Goal: Transaction & Acquisition: Obtain resource

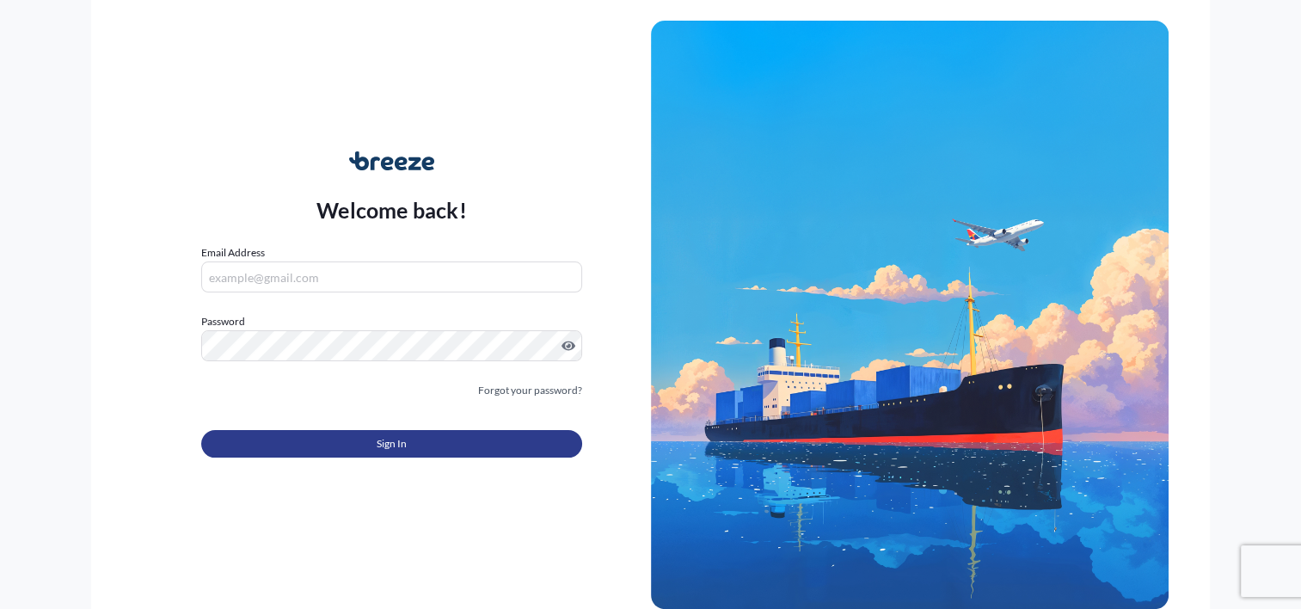
type input "[PERSON_NAME][EMAIL_ADDRESS][DOMAIN_NAME]"
click at [327, 446] on button "Sign In" at bounding box center [391, 444] width 380 height 28
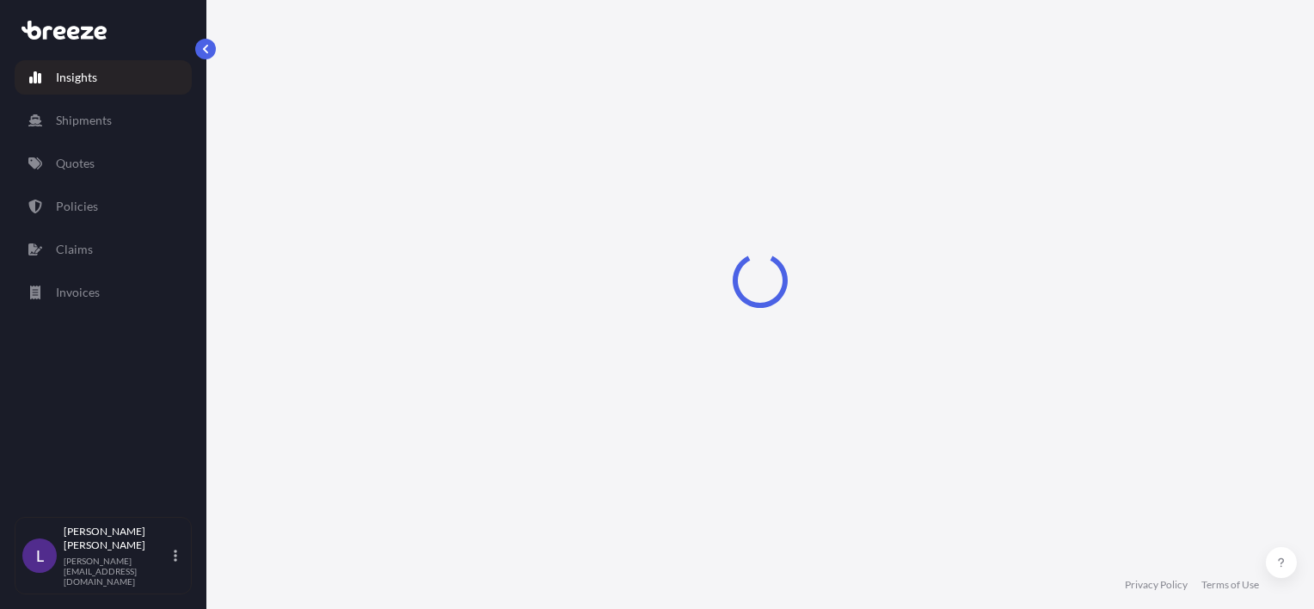
select select "2025"
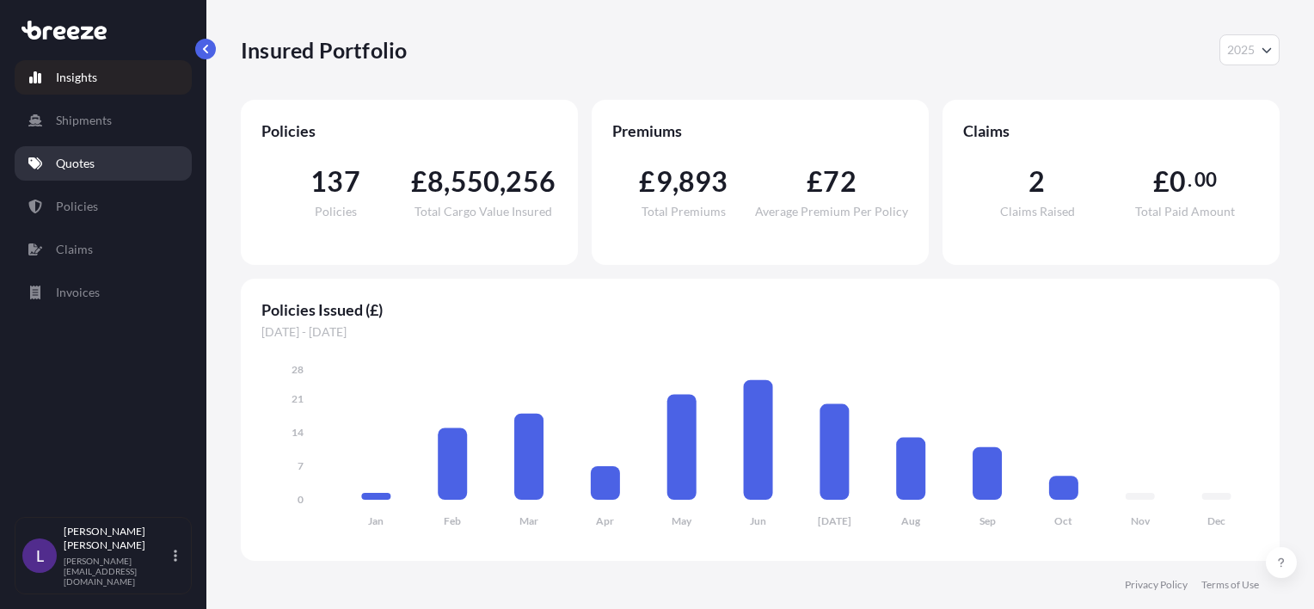
click at [75, 163] on p "Quotes" at bounding box center [75, 163] width 39 height 17
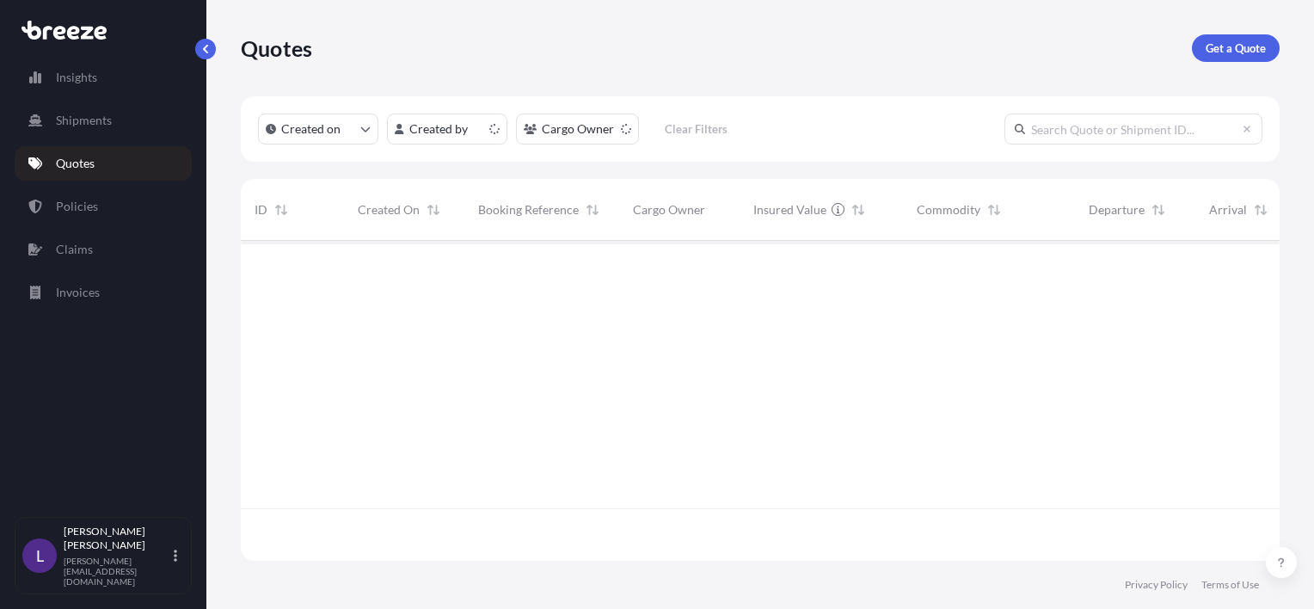
scroll to position [317, 1025]
click at [1239, 43] on p "Get a Quote" at bounding box center [1236, 48] width 60 height 17
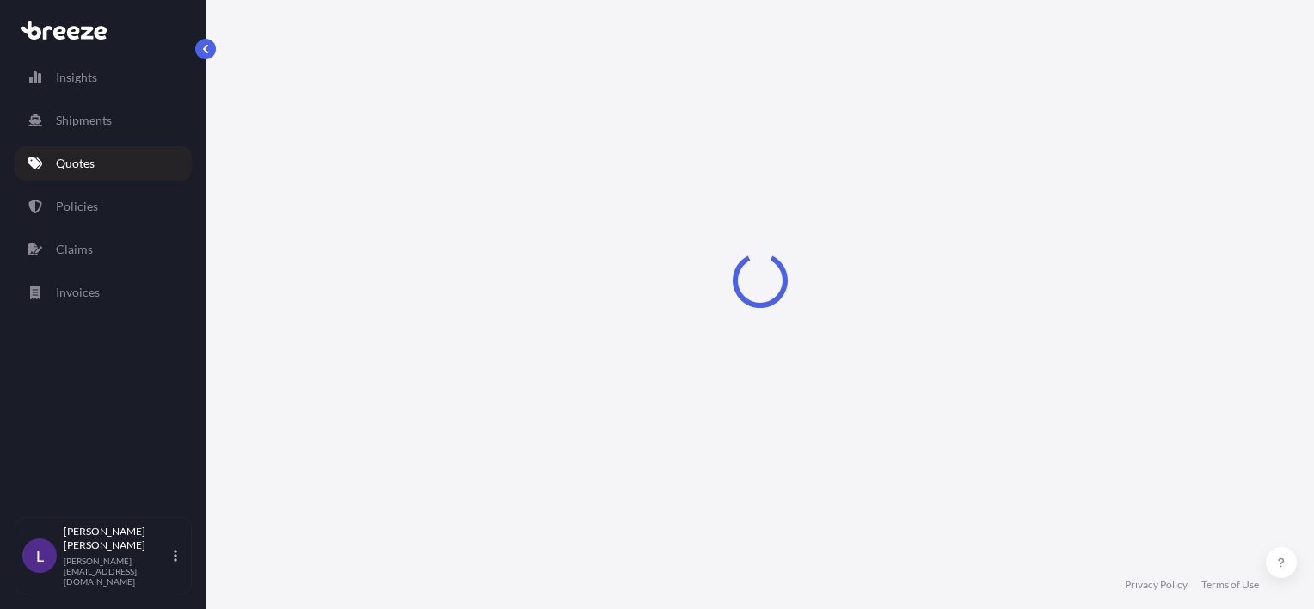
select select "Sea"
select select "1"
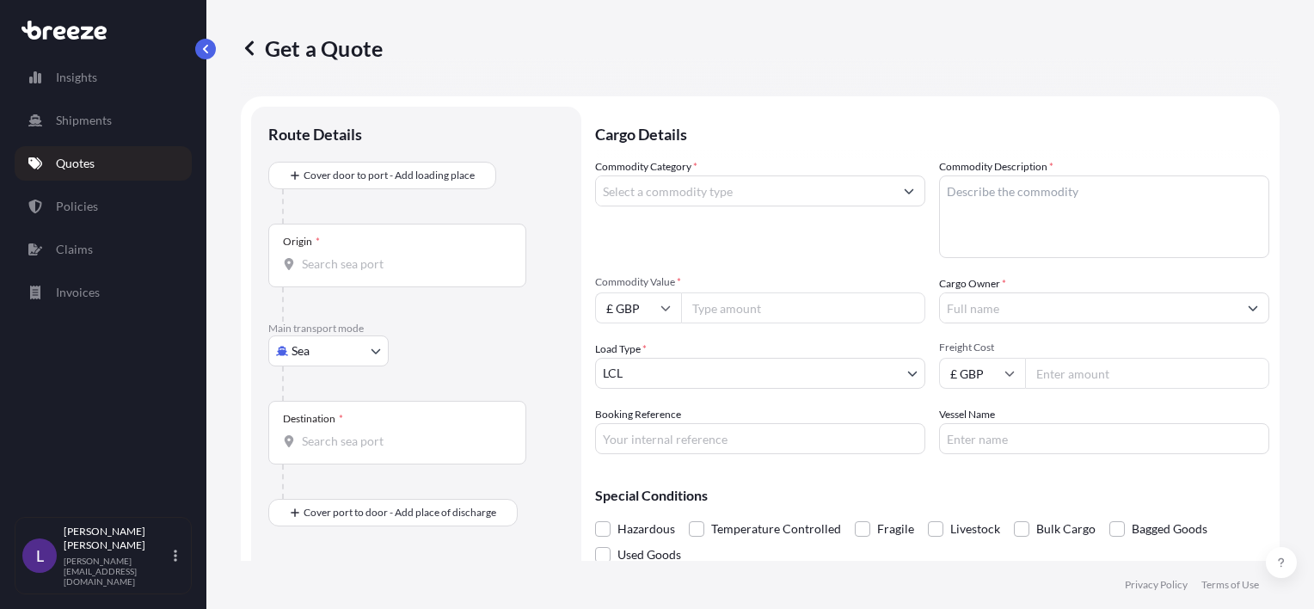
scroll to position [28, 0]
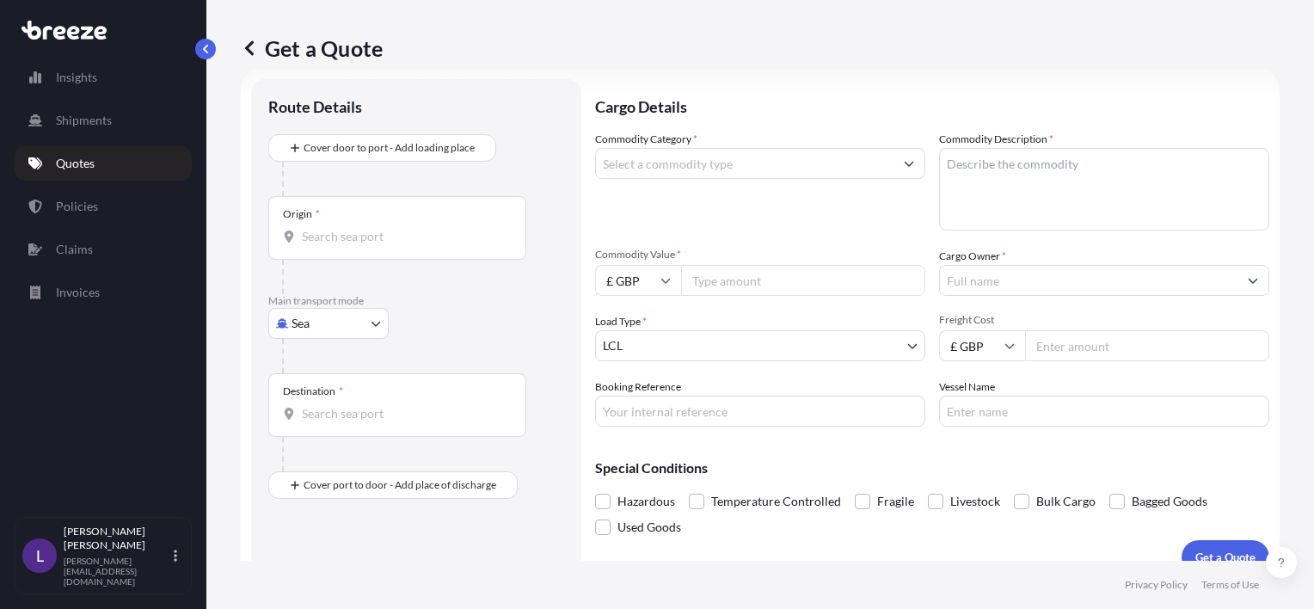
click at [334, 235] on input "Origin *" at bounding box center [403, 236] width 203 height 17
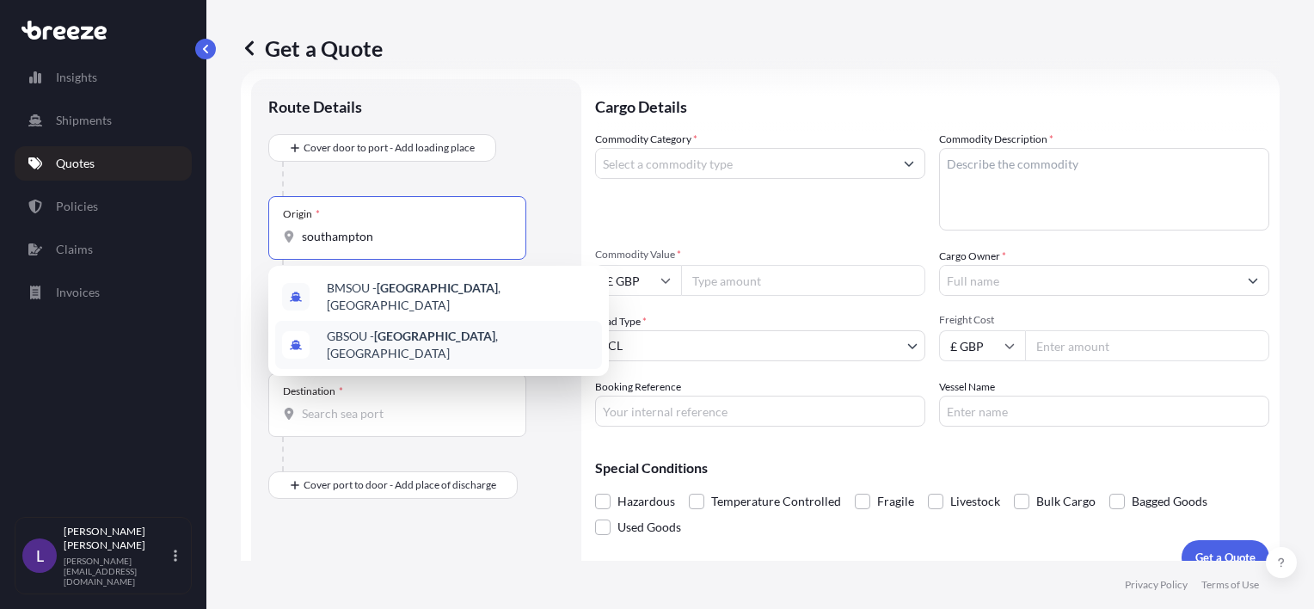
click at [416, 328] on span "GBSOU - [GEOGRAPHIC_DATA] , [GEOGRAPHIC_DATA]" at bounding box center [461, 345] width 268 height 34
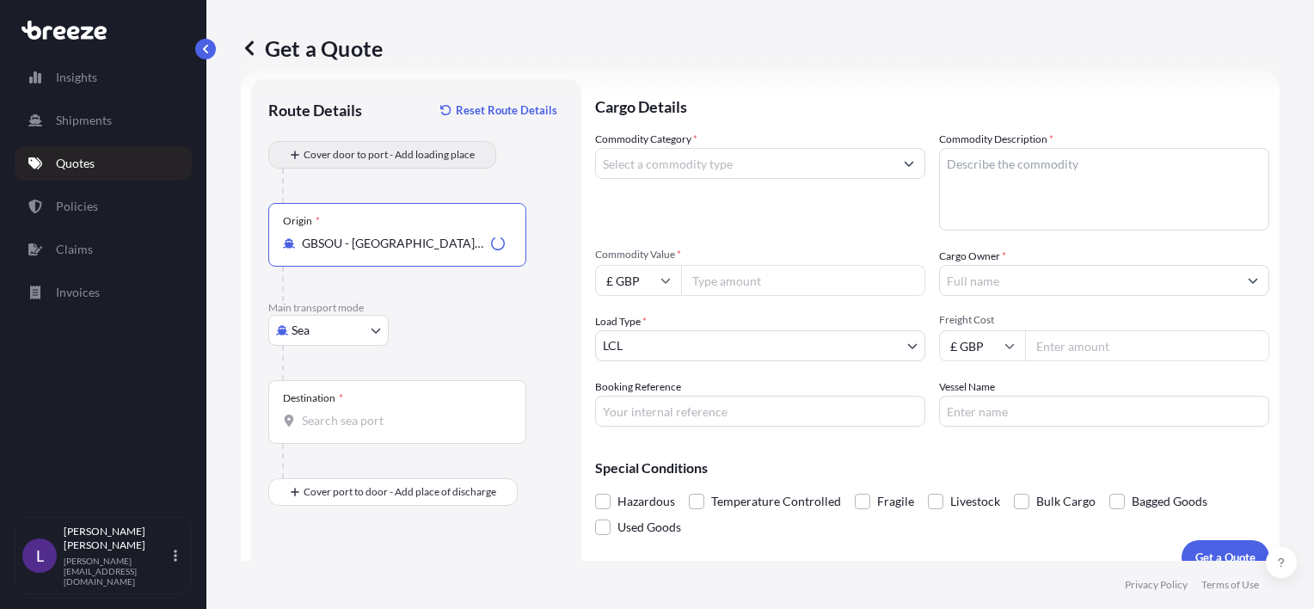
type input "GBSOU - [GEOGRAPHIC_DATA], [GEOGRAPHIC_DATA]"
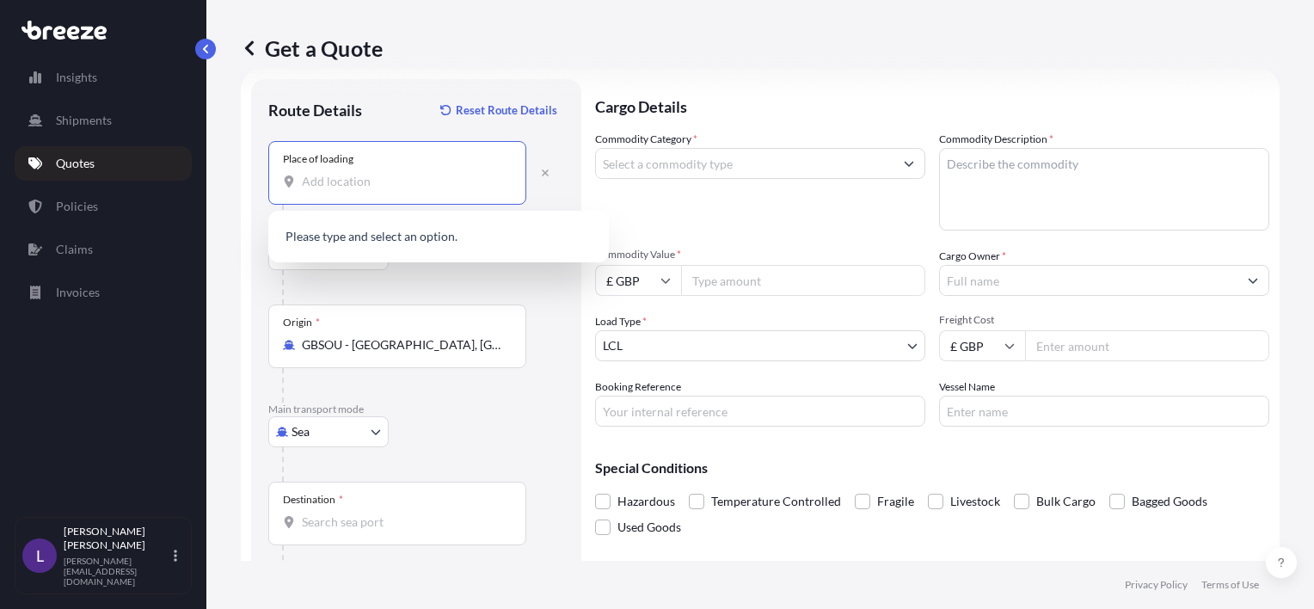
click at [345, 178] on input "Place of loading" at bounding box center [403, 181] width 203 height 17
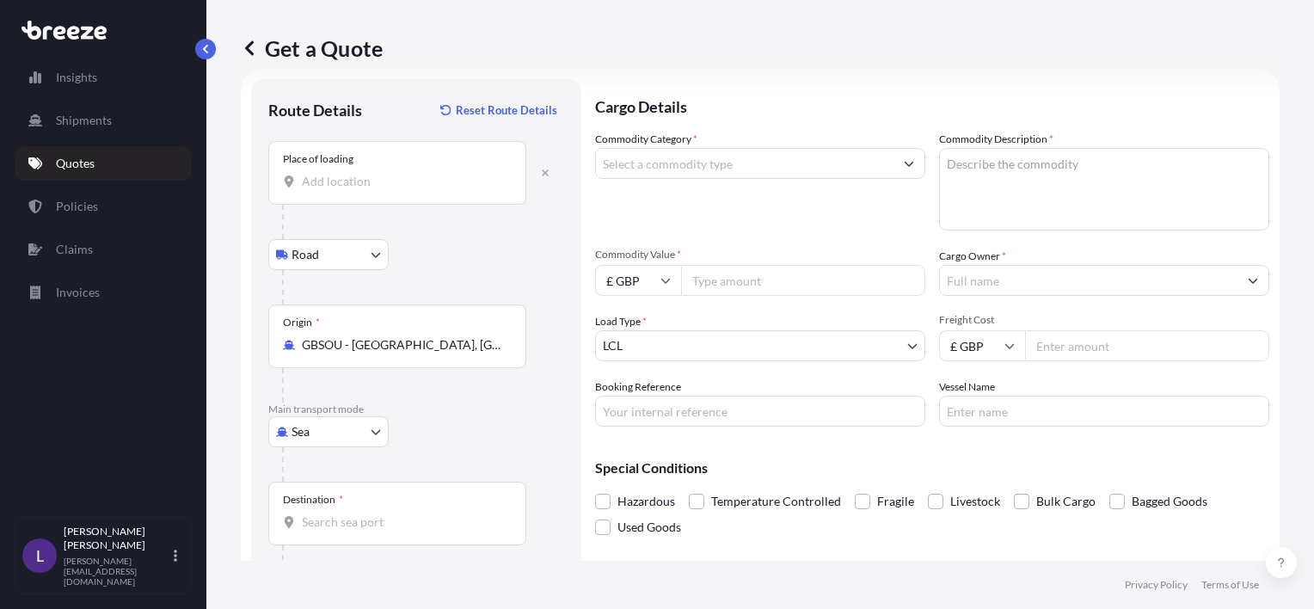
click at [329, 175] on input "Place of loading" at bounding box center [403, 181] width 203 height 17
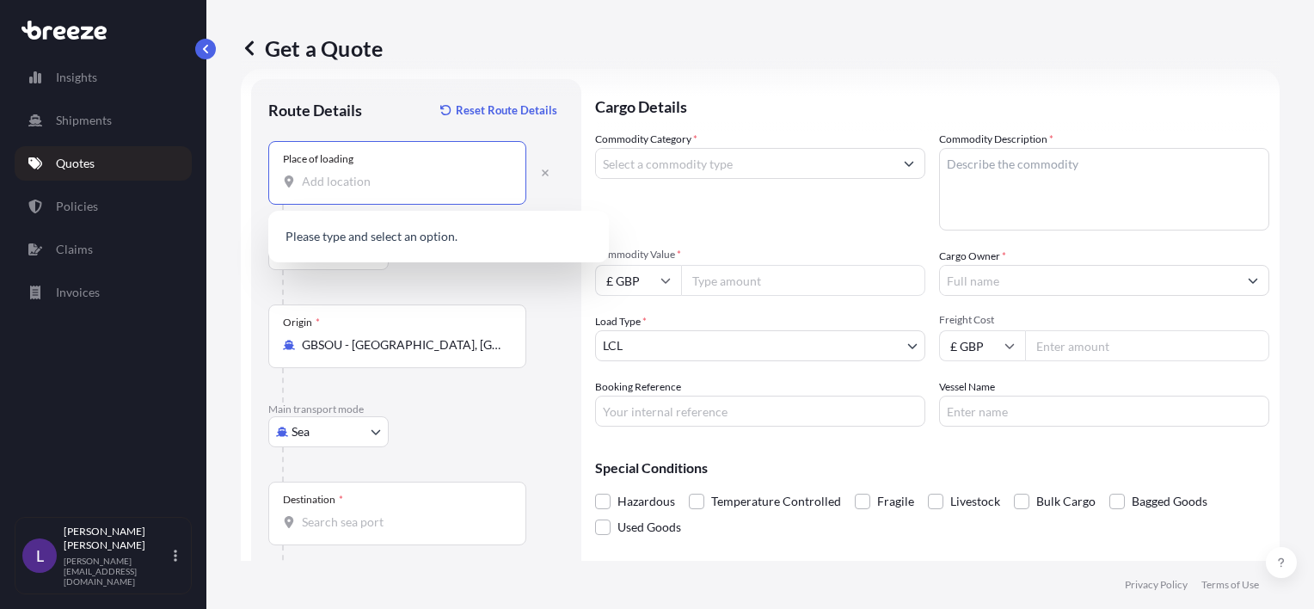
paste input "CV37 9TD"
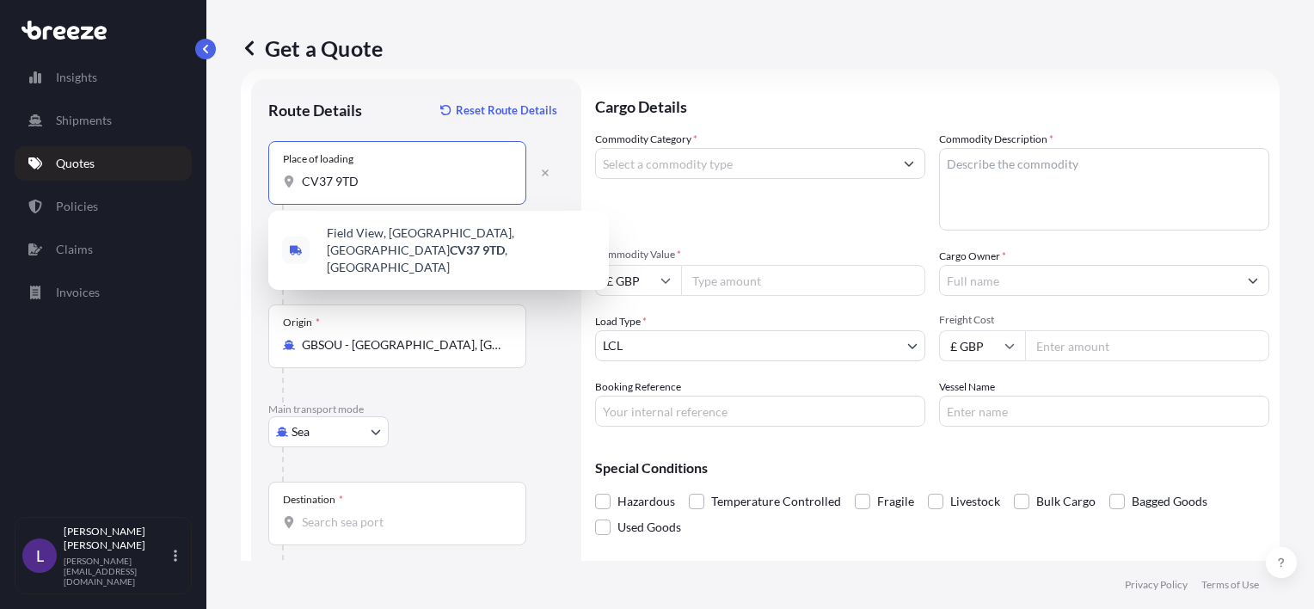
type input "CV37 9TD"
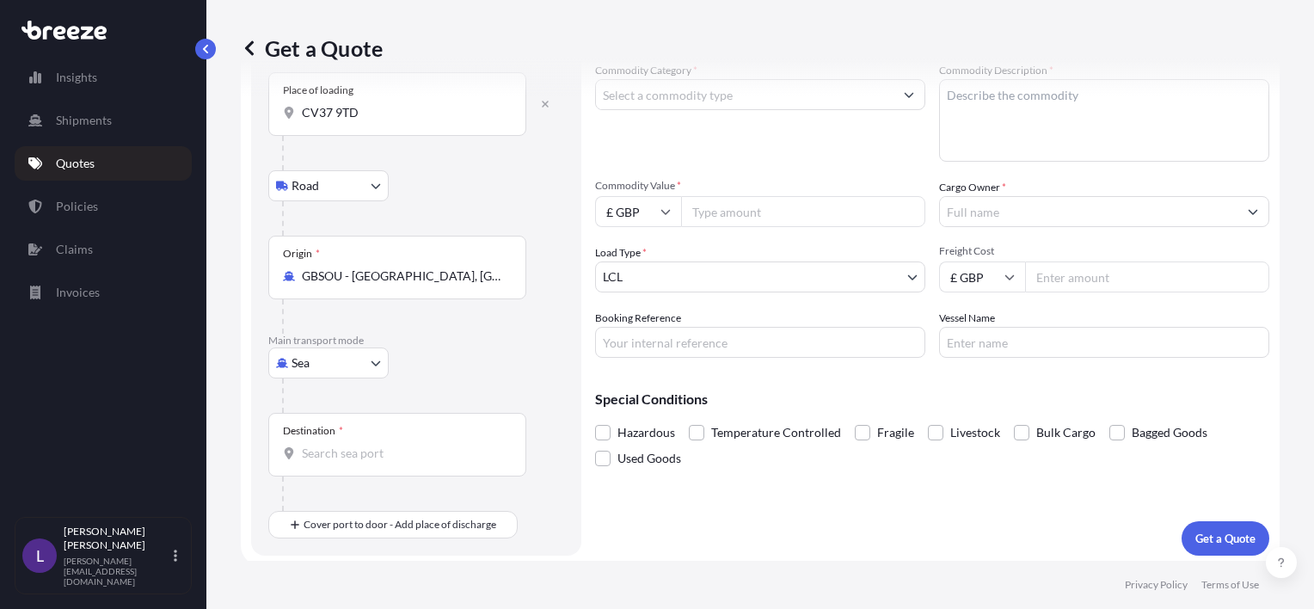
scroll to position [100, 0]
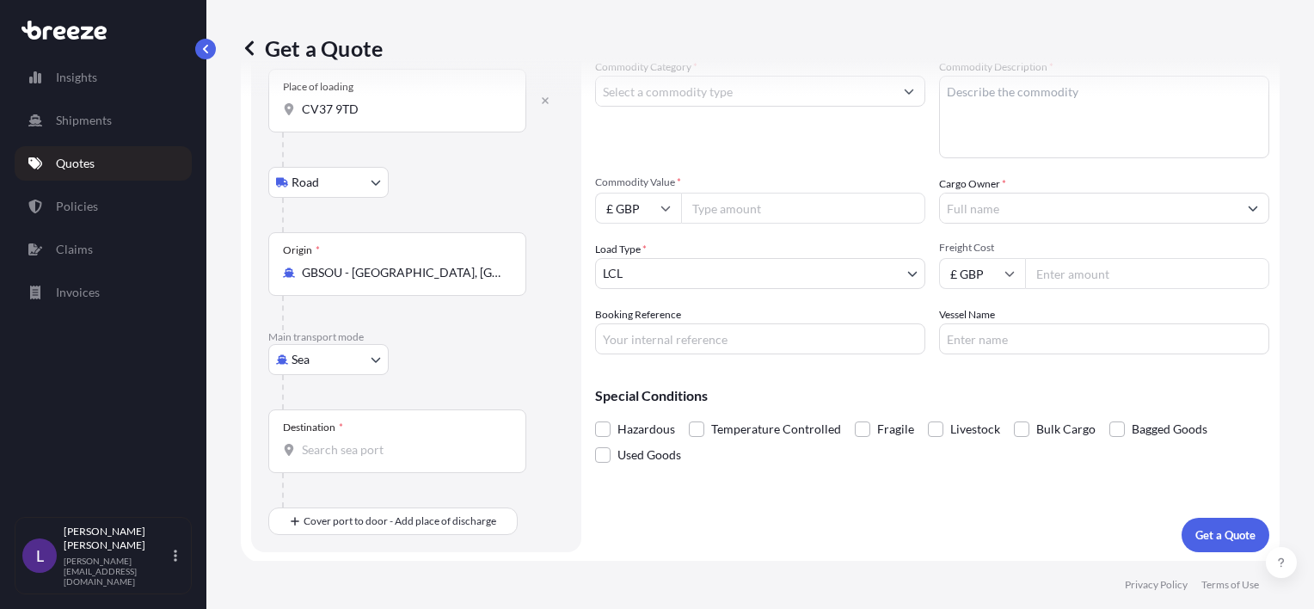
click at [320, 445] on input "Destination *" at bounding box center [403, 449] width 203 height 17
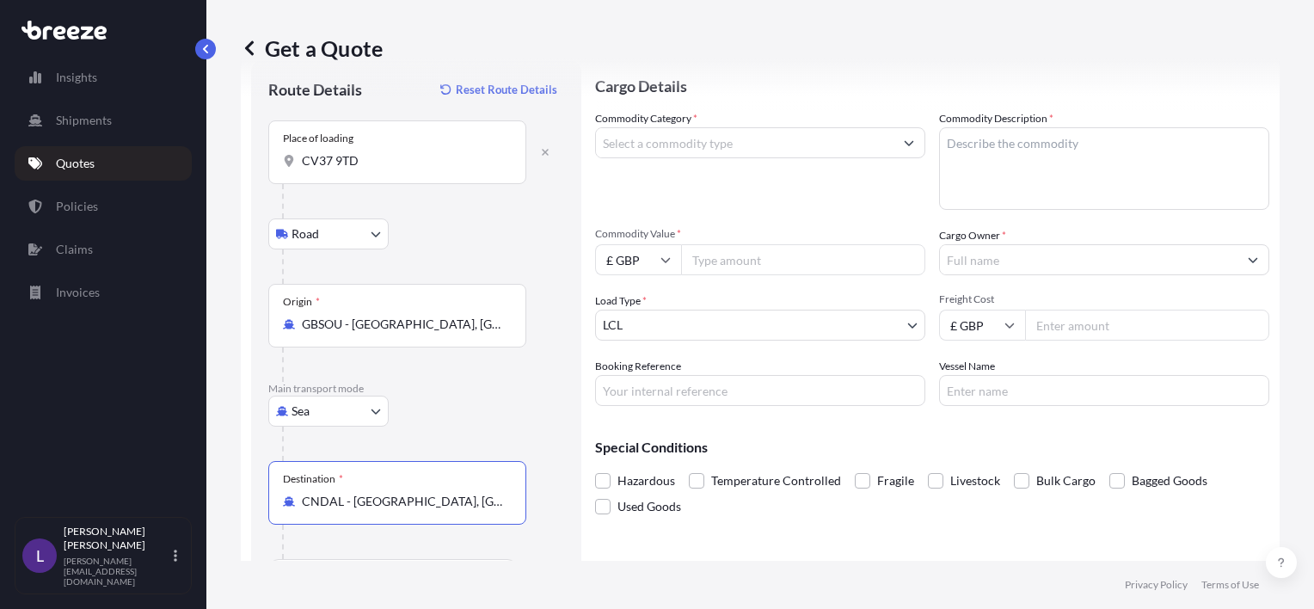
scroll to position [0, 0]
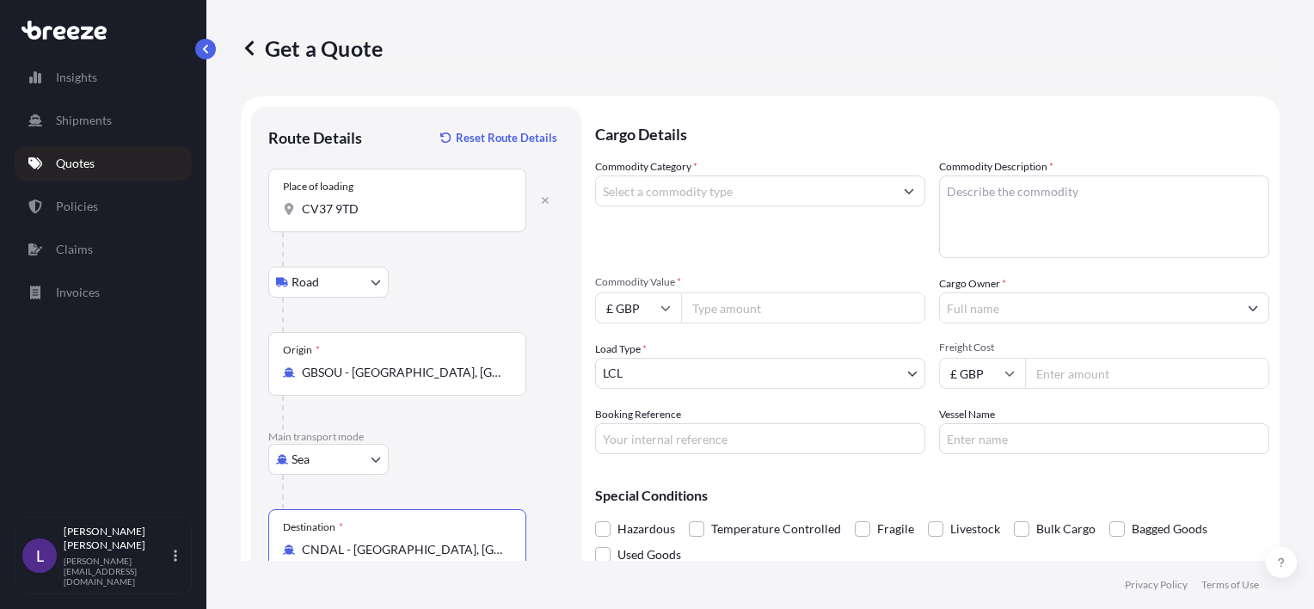
type input "CNDAL - [GEOGRAPHIC_DATA], [GEOGRAPHIC_DATA]"
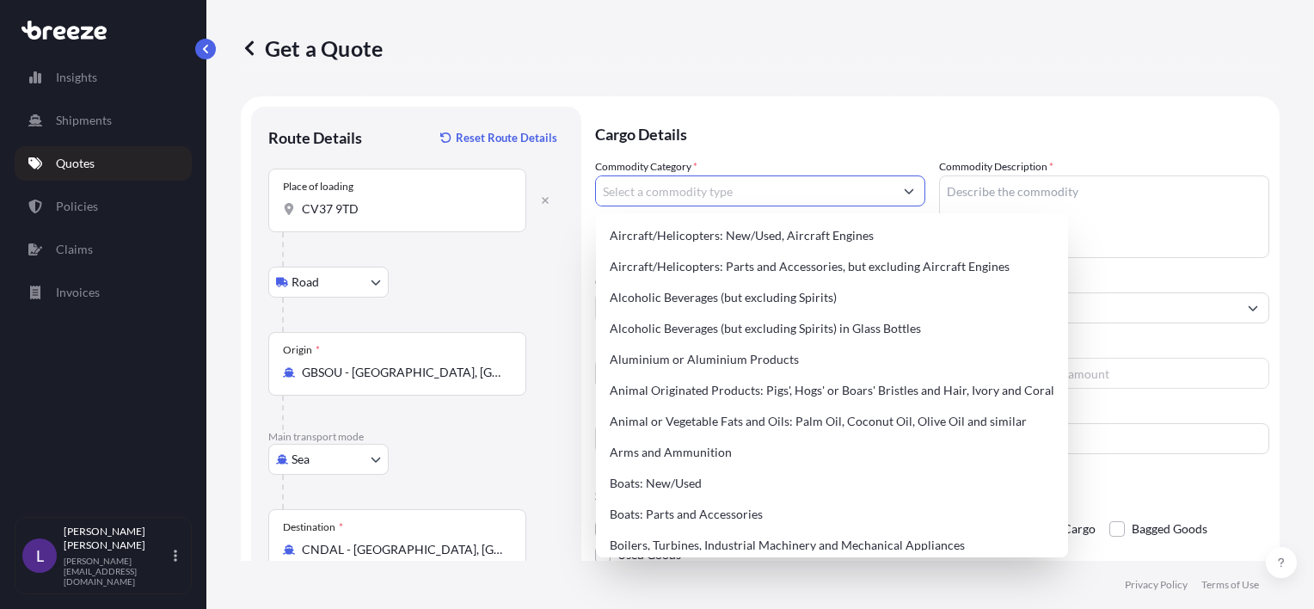
click at [633, 194] on input "Commodity Category *" at bounding box center [745, 190] width 298 height 31
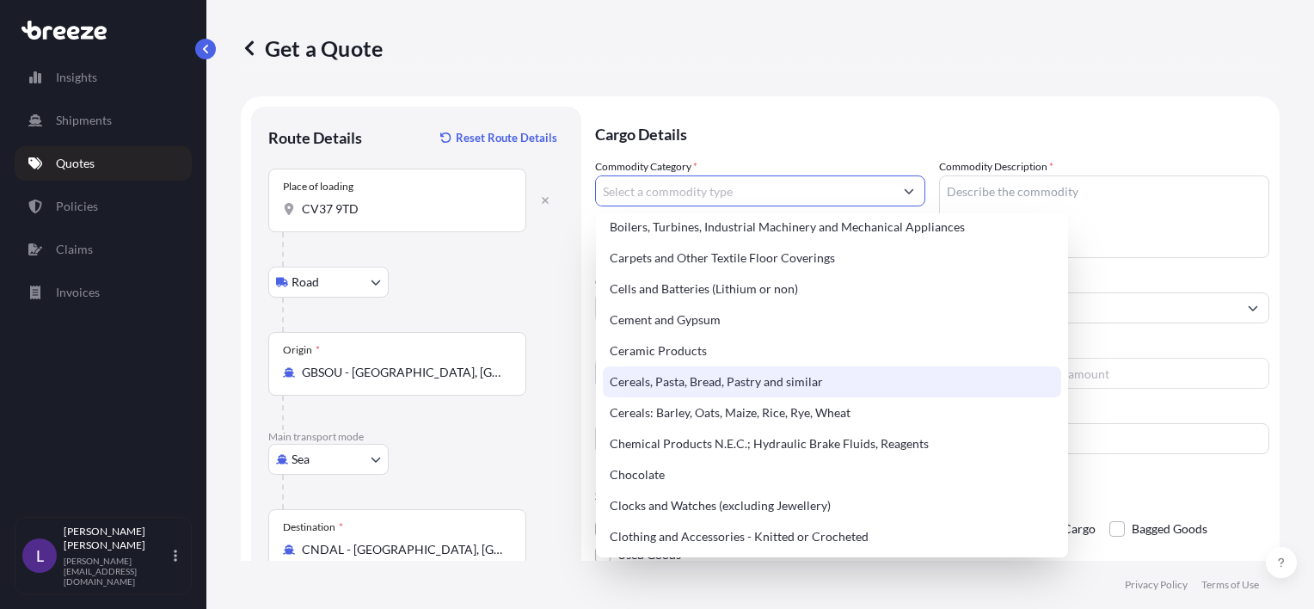
scroll to position [344, 0]
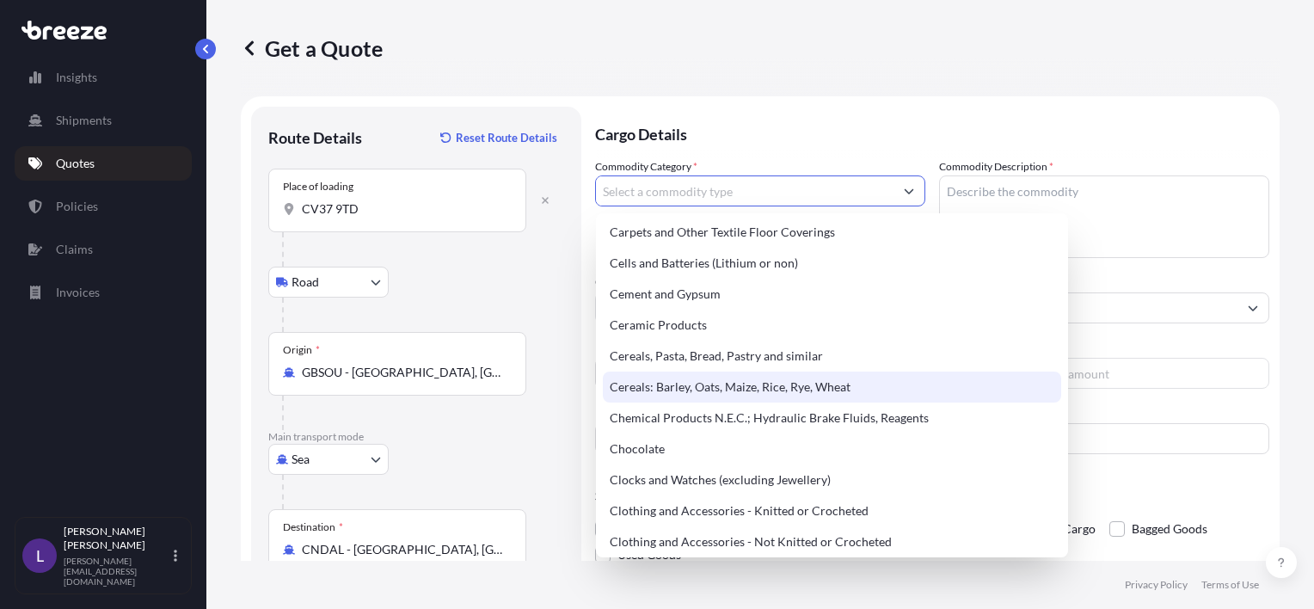
click at [685, 382] on div "Cereals: Barley, Oats, Maize, Rice, Rye, Wheat" at bounding box center [832, 387] width 458 height 31
type input "Cereals: Barley, Oats, Maize, Rice, Rye, Wheat"
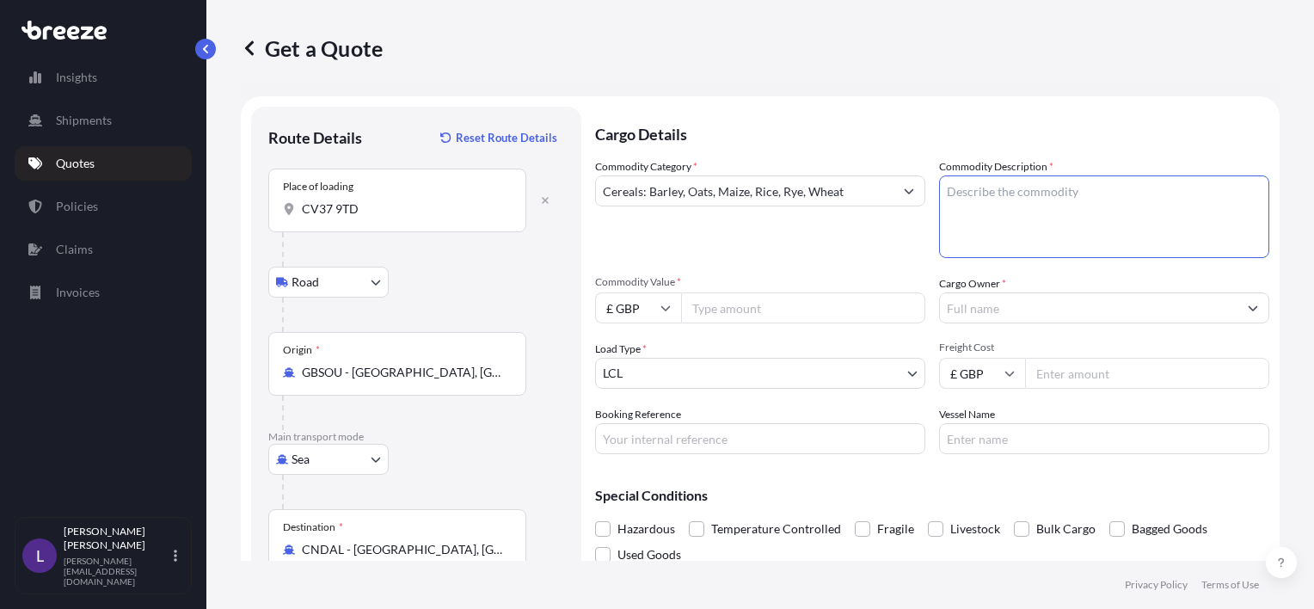
click at [958, 179] on textarea "Commodity Description *" at bounding box center [1104, 216] width 330 height 83
type textarea "Borage seed , packed in sacks and on heat treated pallets"
click at [733, 304] on input "Commodity Value *" at bounding box center [803, 307] width 244 height 31
type input "85000"
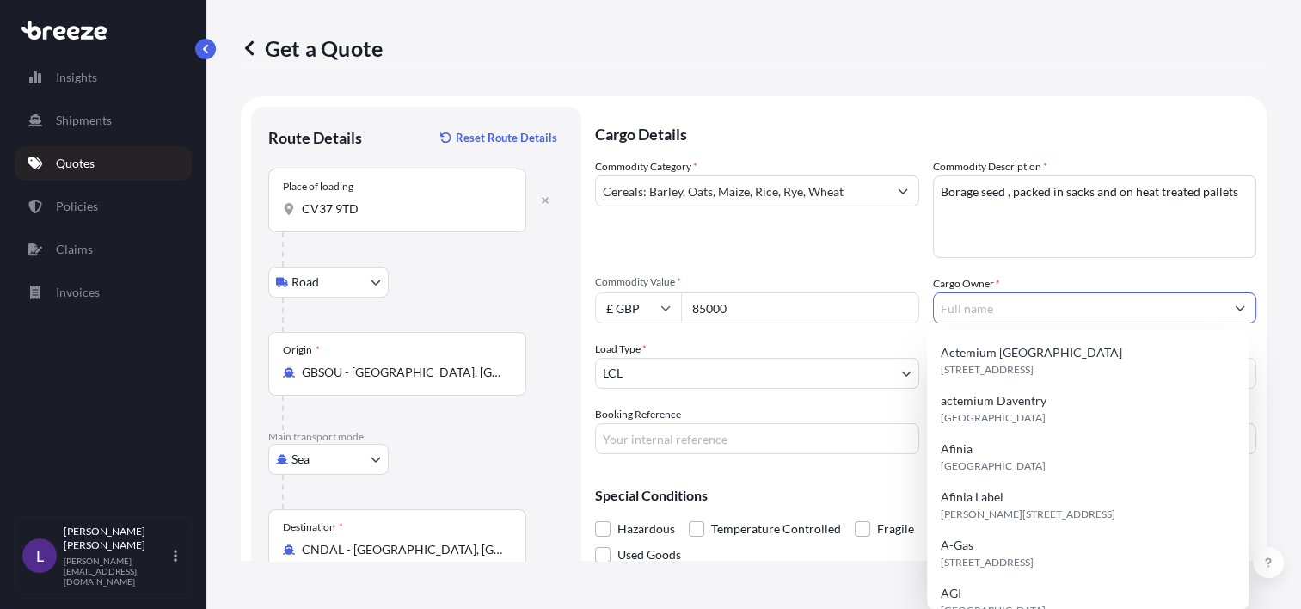
click at [993, 308] on input "Cargo Owner *" at bounding box center [1080, 307] width 292 height 31
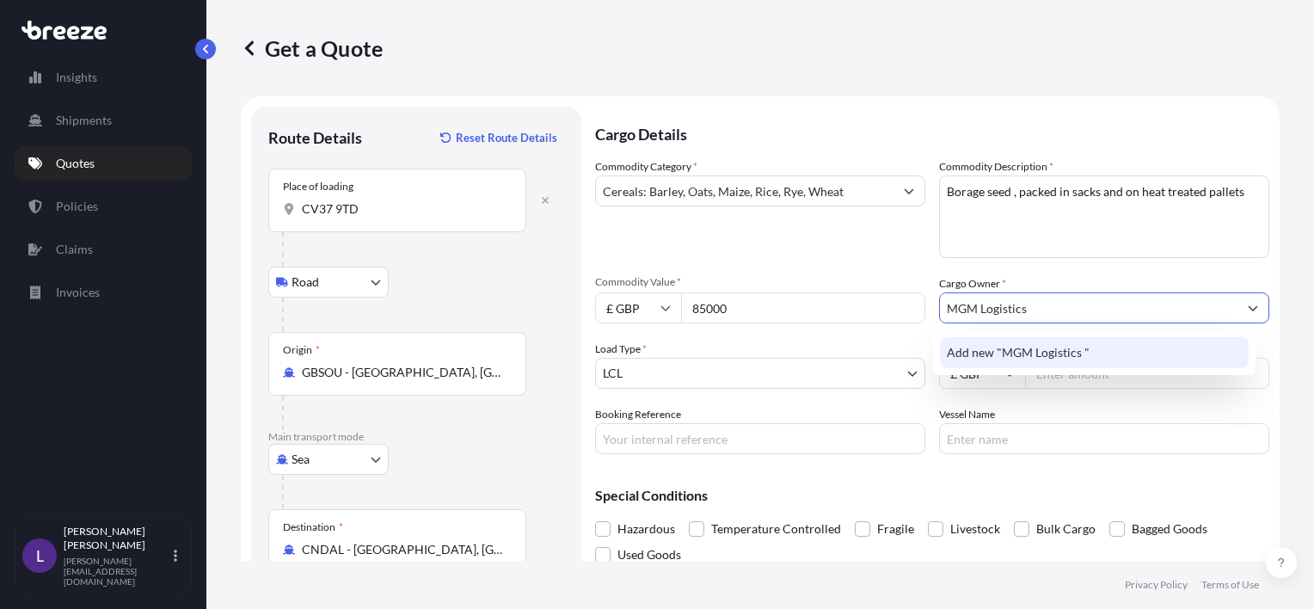
click at [1011, 346] on span "Add new "MGM Logistics "" at bounding box center [1018, 352] width 143 height 17
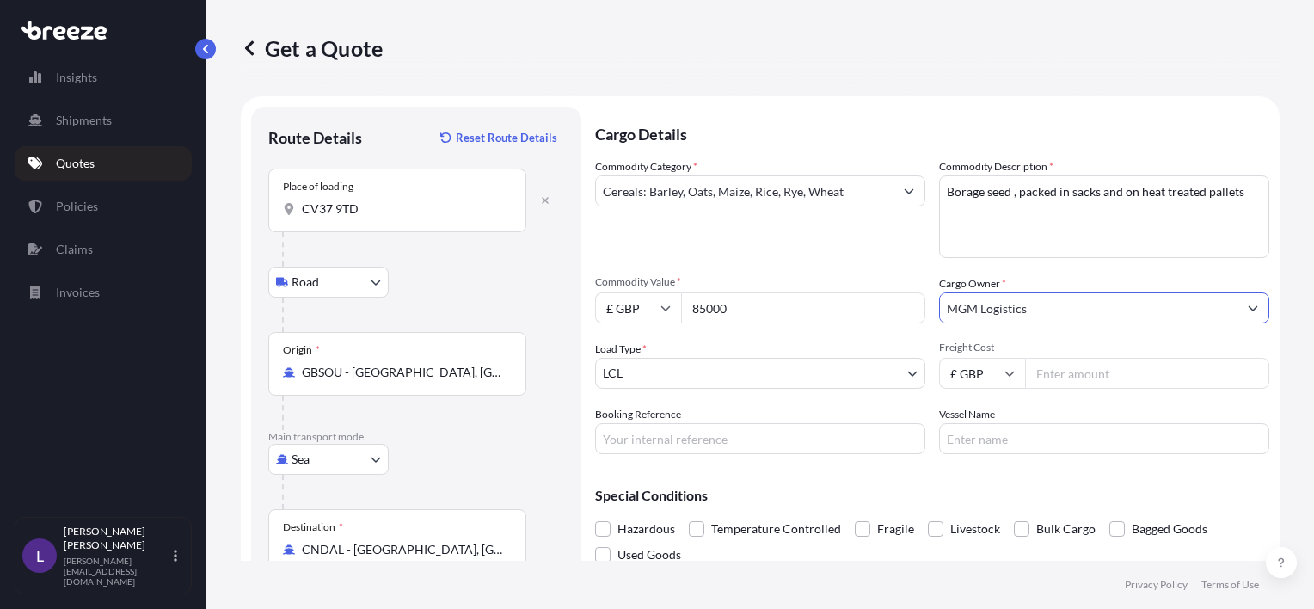
type input "MGM Logistics"
click at [1056, 377] on input "Freight Cost" at bounding box center [1147, 373] width 244 height 31
type input "3200"
drag, startPoint x: 734, startPoint y: 440, endPoint x: 747, endPoint y: 440, distance: 12.9
click at [734, 440] on input "Booking Reference" at bounding box center [760, 438] width 330 height 31
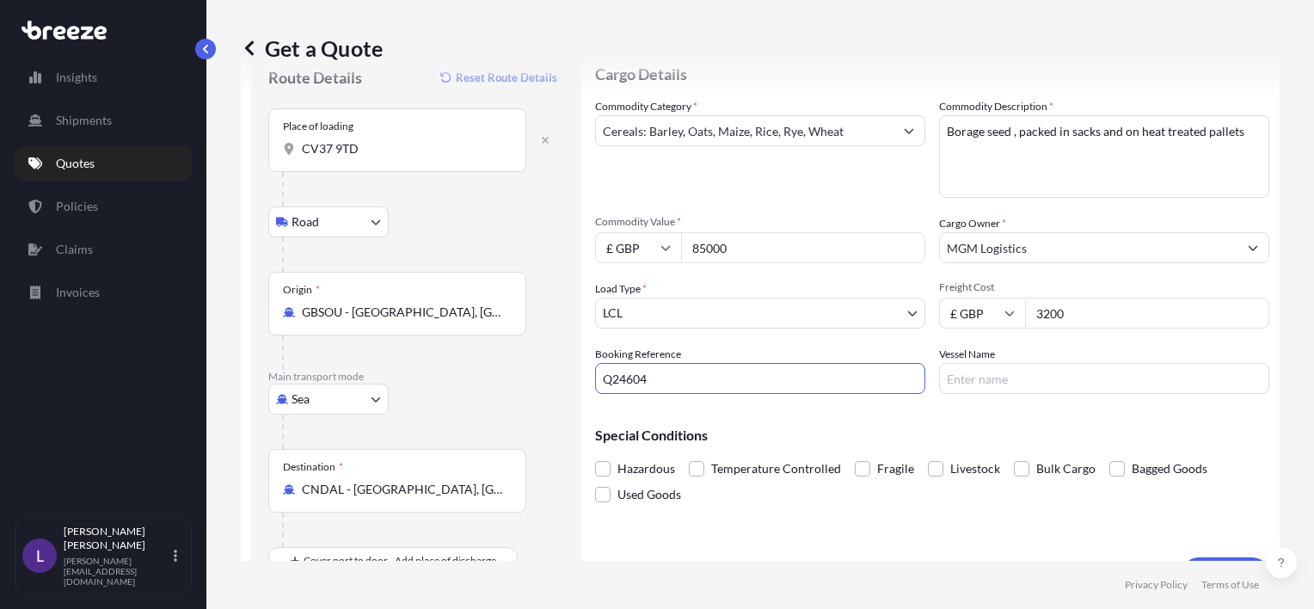
scroll to position [100, 0]
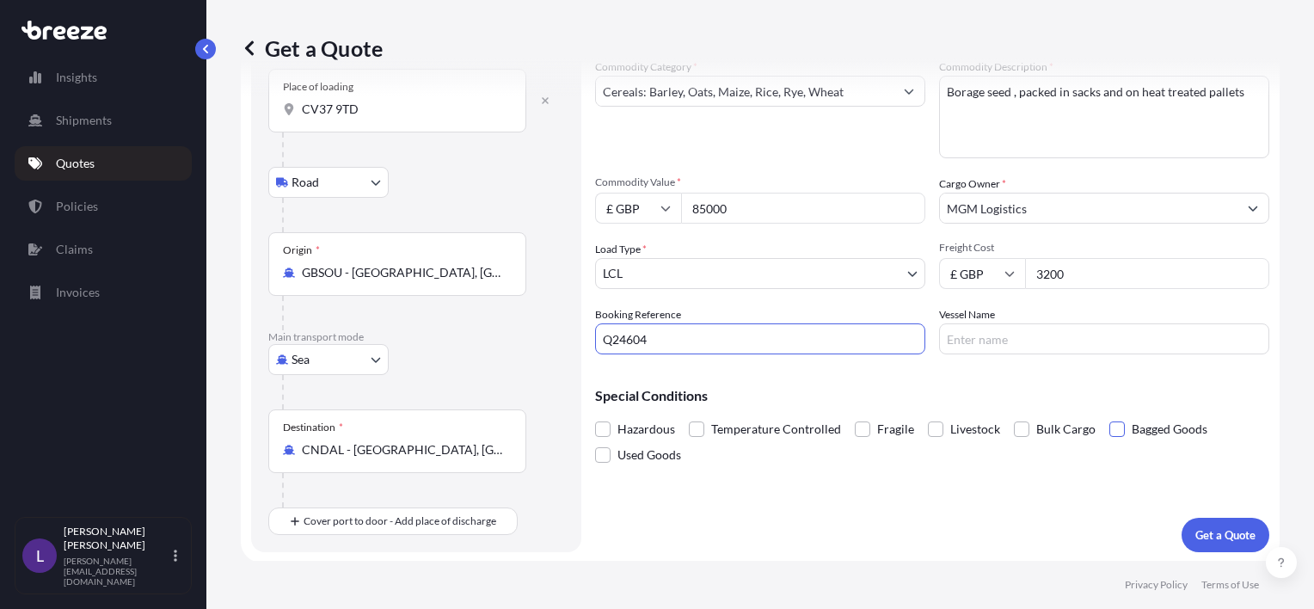
type input "Q24604"
click at [1111, 423] on span at bounding box center [1117, 428] width 15 height 15
click at [1110, 416] on input "Bagged Goods" at bounding box center [1110, 416] width 0 height 0
click at [1110, 427] on span at bounding box center [1117, 428] width 15 height 15
click at [1110, 416] on input "Bagged Goods" at bounding box center [1110, 416] width 0 height 0
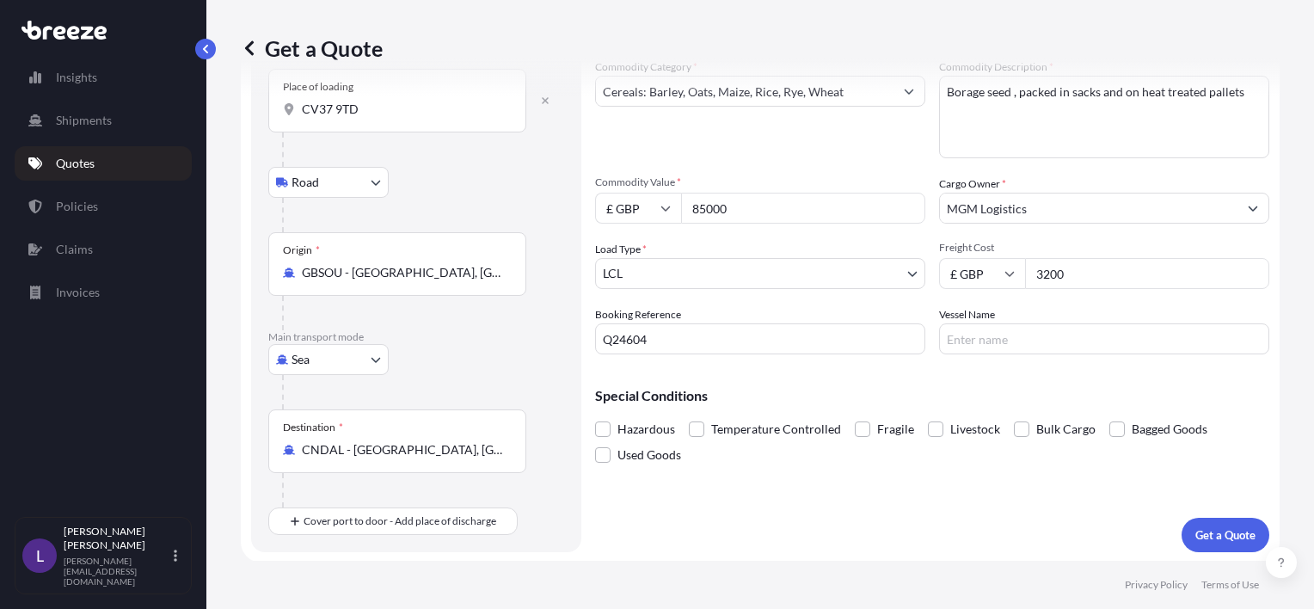
click at [1165, 427] on span "Bagged Goods" at bounding box center [1170, 429] width 76 height 26
click at [1110, 416] on input "Bagged Goods" at bounding box center [1110, 416] width 0 height 0
click at [1171, 427] on span "Bagged Goods" at bounding box center [1170, 429] width 76 height 26
click at [1110, 416] on input "Bagged Goods" at bounding box center [1110, 416] width 0 height 0
click at [1110, 423] on span at bounding box center [1117, 428] width 15 height 15
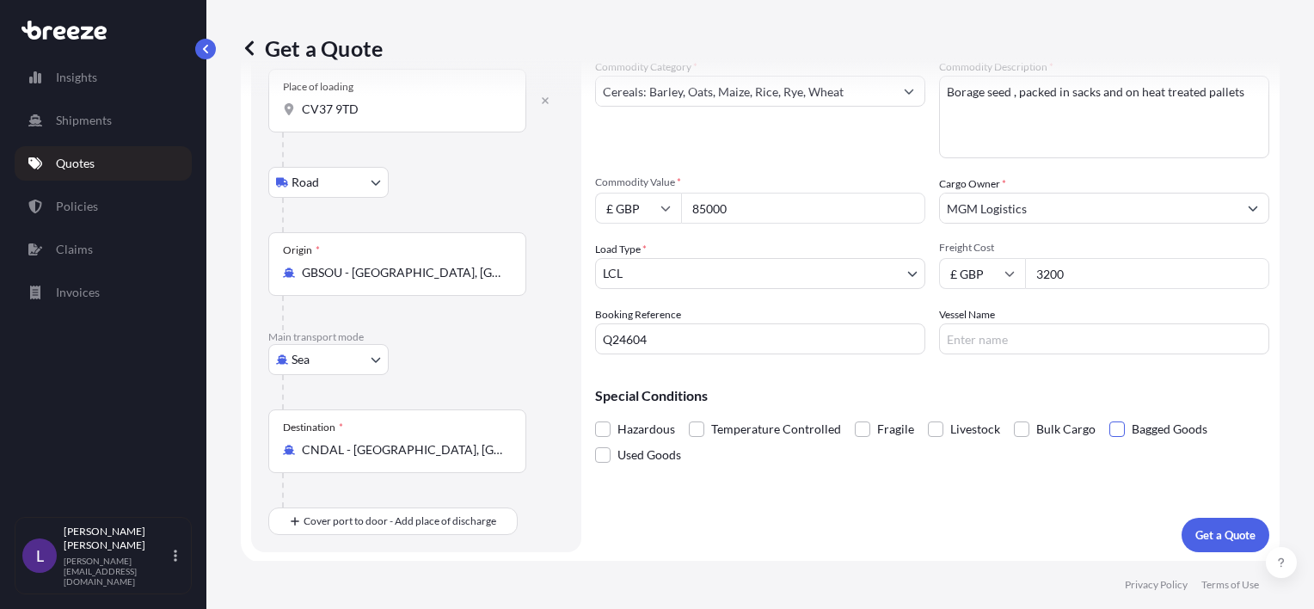
click at [1110, 416] on input "Bagged Goods" at bounding box center [1110, 416] width 0 height 0
click at [1208, 531] on p "Get a Quote" at bounding box center [1226, 534] width 60 height 17
click at [444, 105] on input "CV37 9TD" at bounding box center [403, 109] width 203 height 17
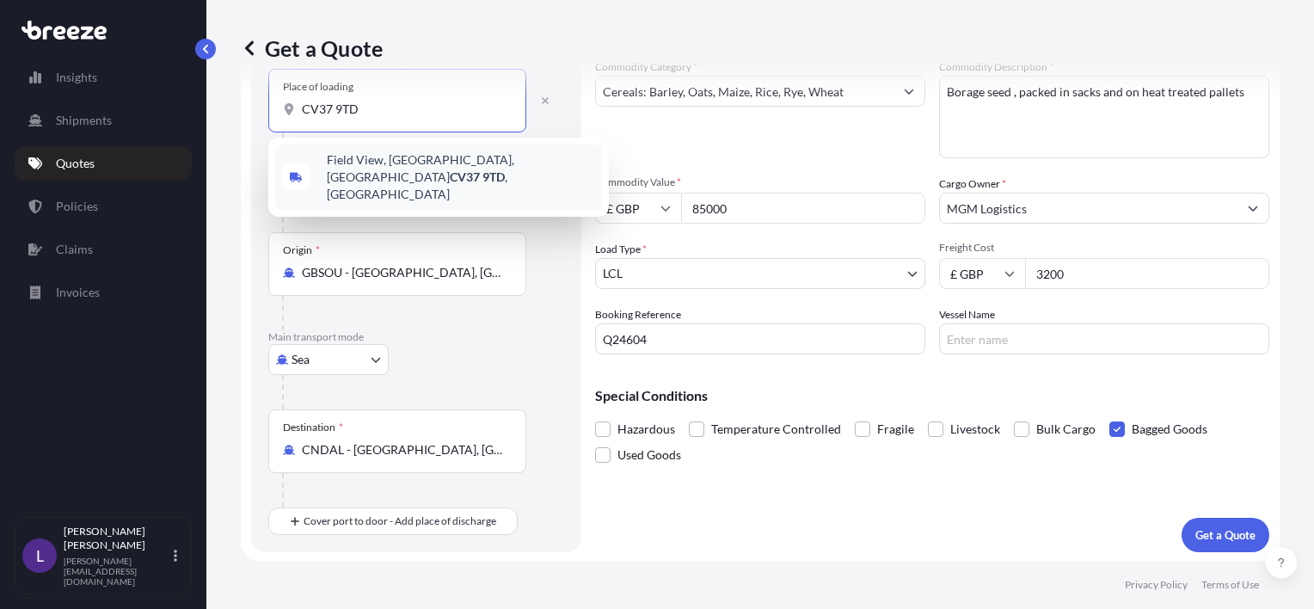
click at [378, 163] on span "[STREET_ADDRESS]" at bounding box center [461, 177] width 268 height 52
type input "[STREET_ADDRESS]"
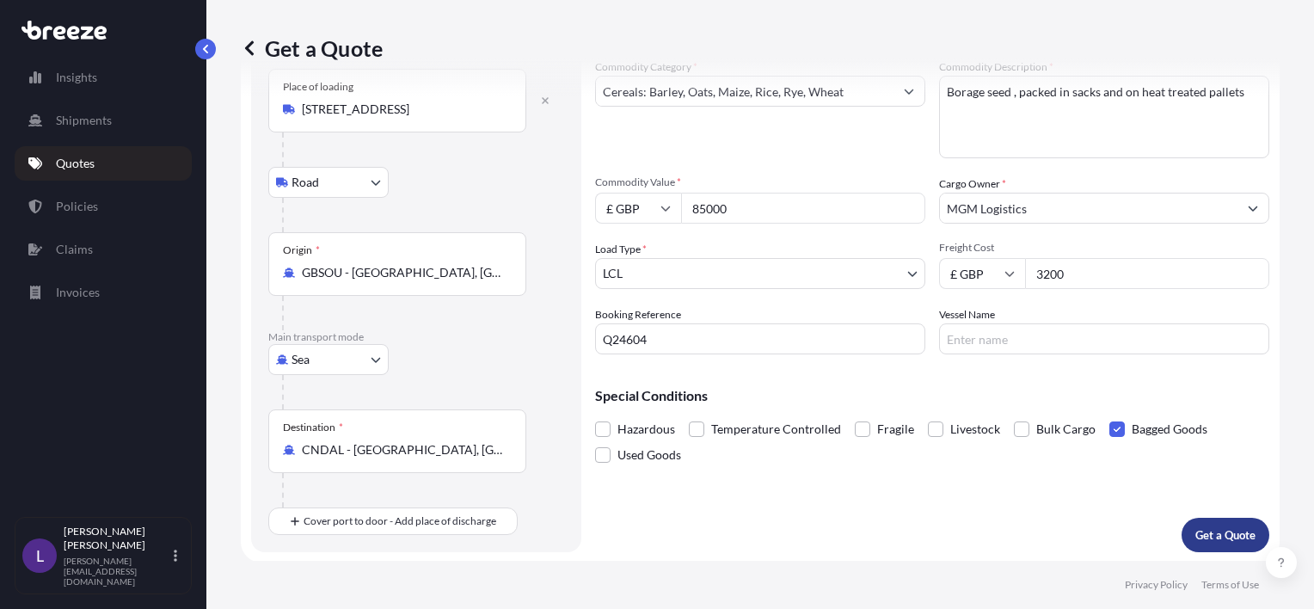
click at [1214, 527] on p "Get a Quote" at bounding box center [1226, 534] width 60 height 17
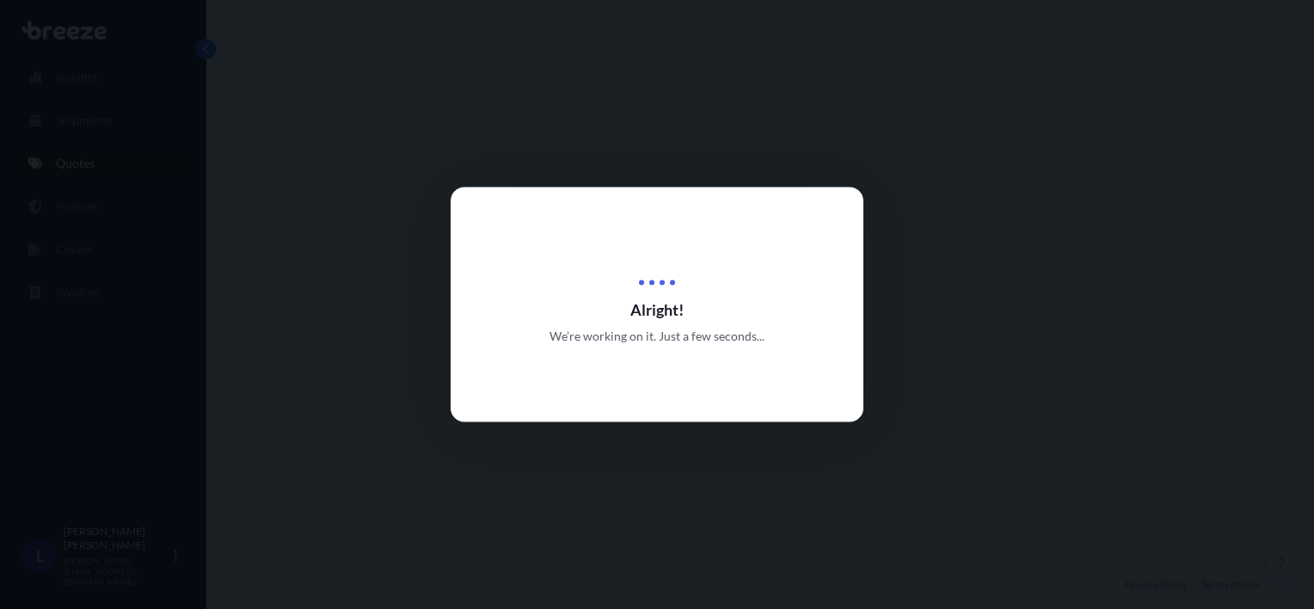
select select "Road"
select select "Sea"
select select "1"
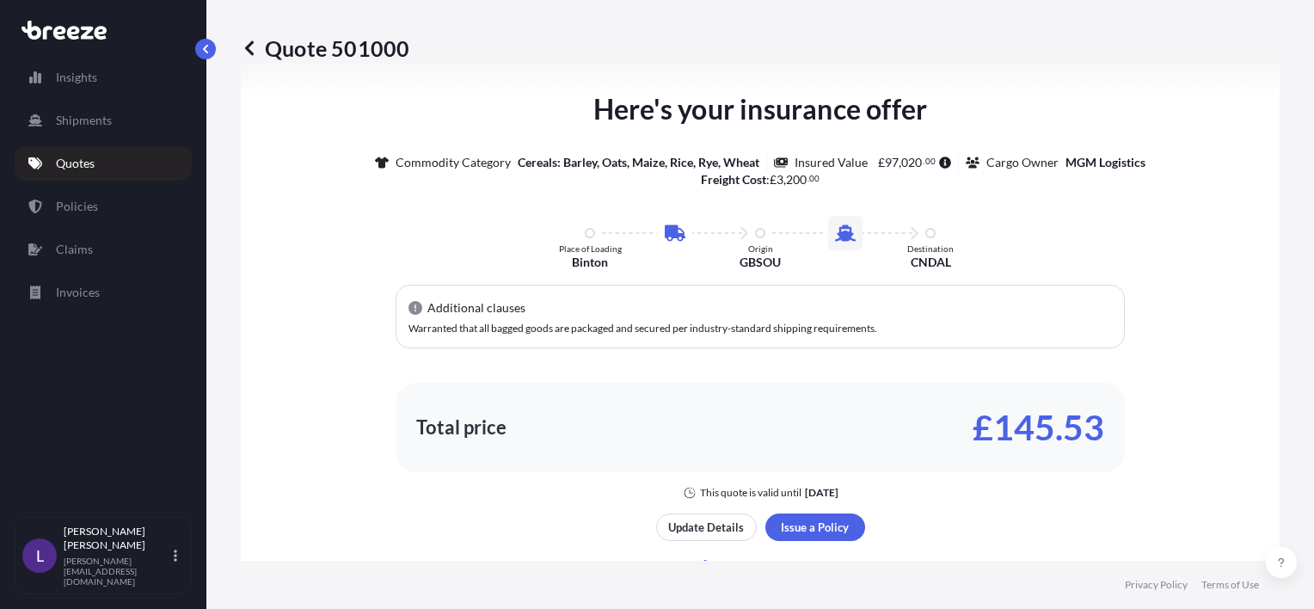
scroll to position [929, 0]
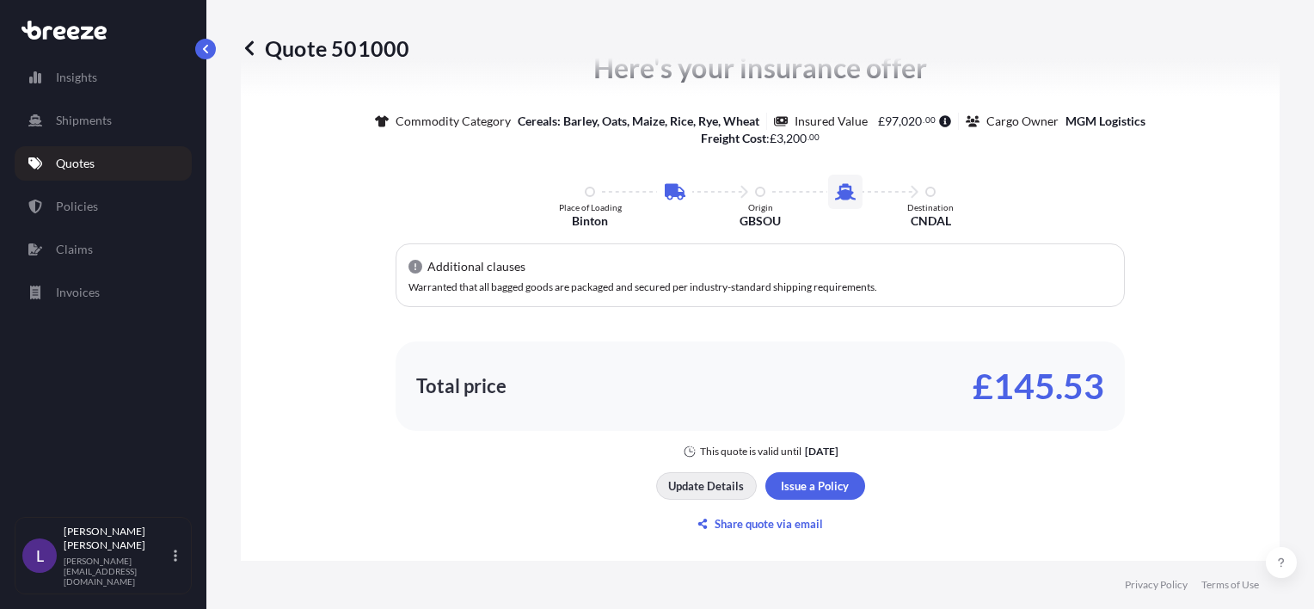
click at [691, 479] on p "Update Details" at bounding box center [706, 485] width 76 height 17
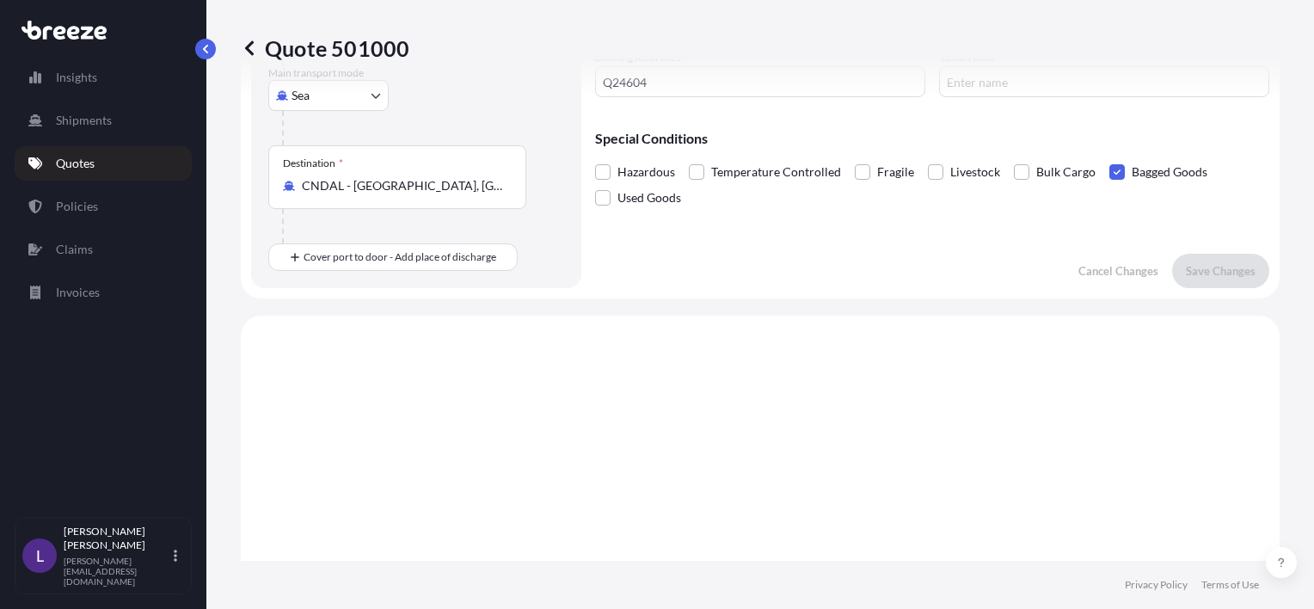
scroll to position [28, 0]
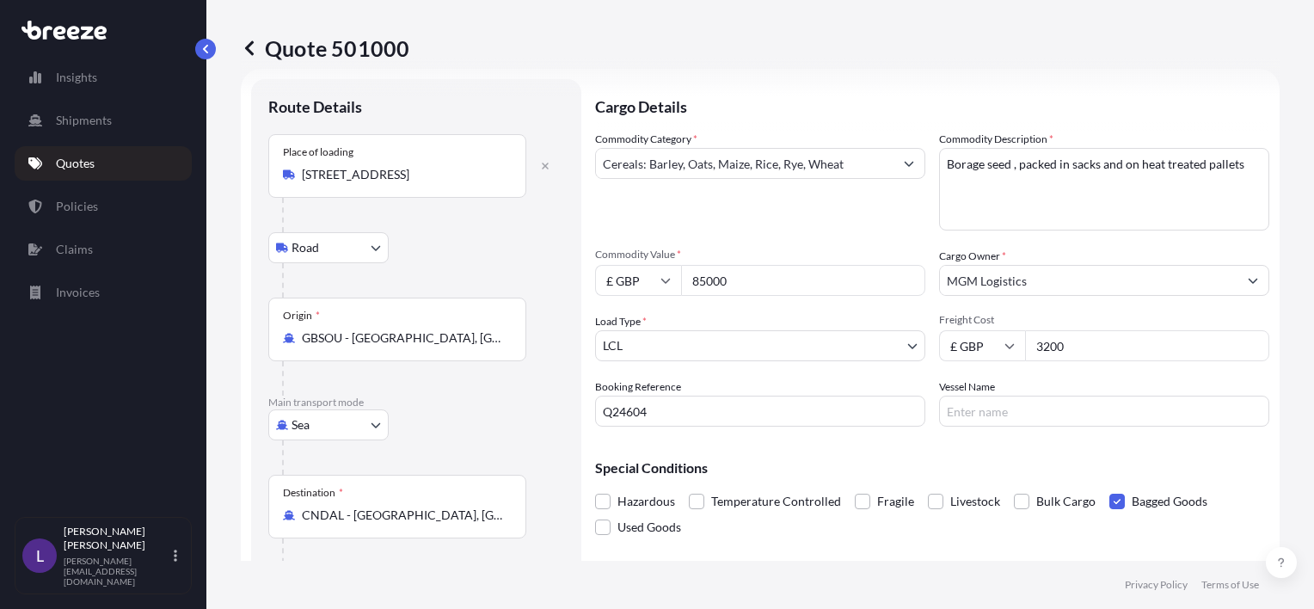
drag, startPoint x: 774, startPoint y: 282, endPoint x: 666, endPoint y: 282, distance: 108.4
click at [666, 282] on div "£ GBP 85000" at bounding box center [760, 280] width 330 height 31
type input "28334"
drag, startPoint x: 1097, startPoint y: 339, endPoint x: 1011, endPoint y: 342, distance: 86.1
click at [1011, 342] on div "£ GBP 3200" at bounding box center [1104, 345] width 330 height 31
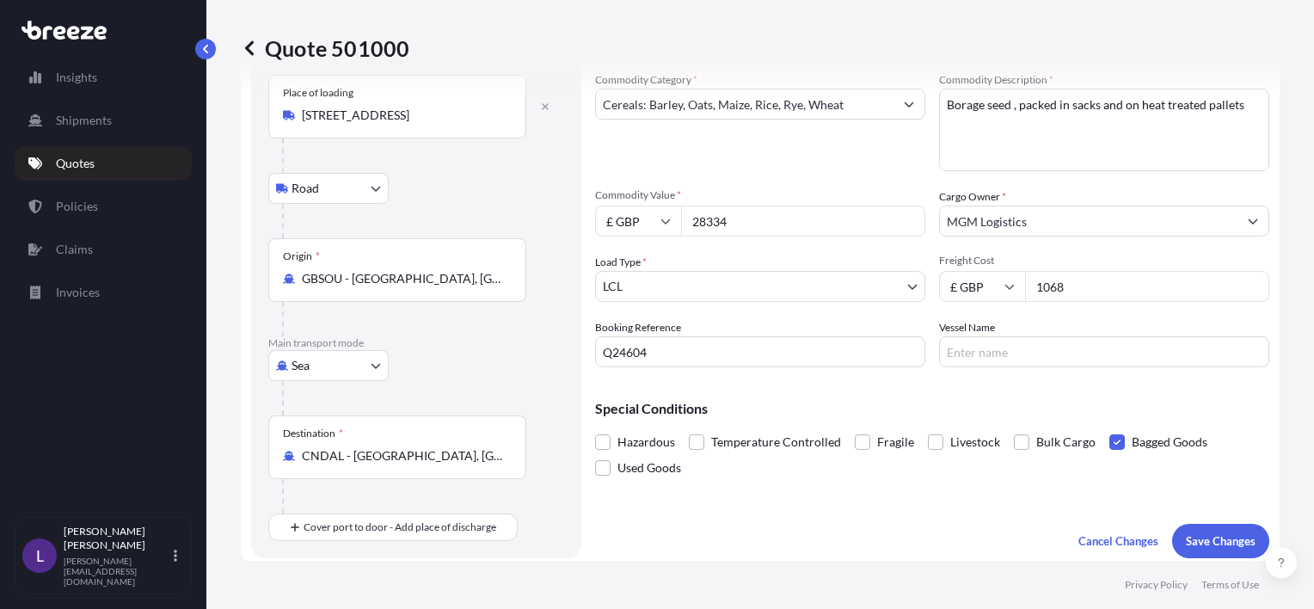
scroll to position [114, 0]
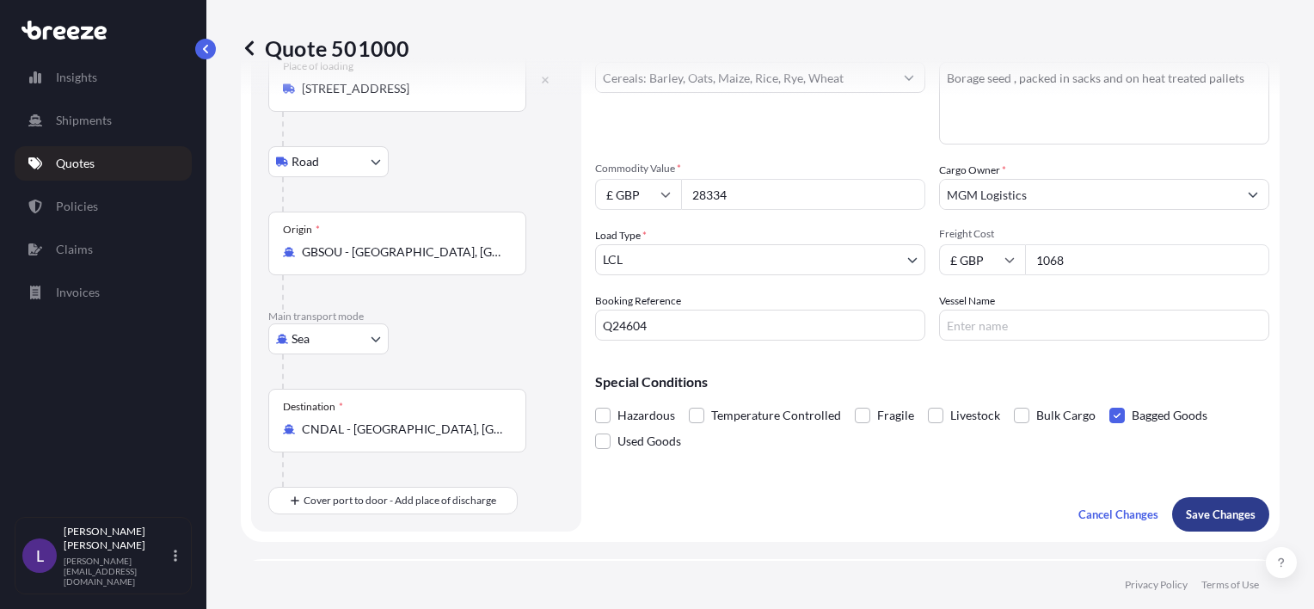
type input "1068"
click at [1197, 513] on p "Save Changes" at bounding box center [1221, 514] width 70 height 17
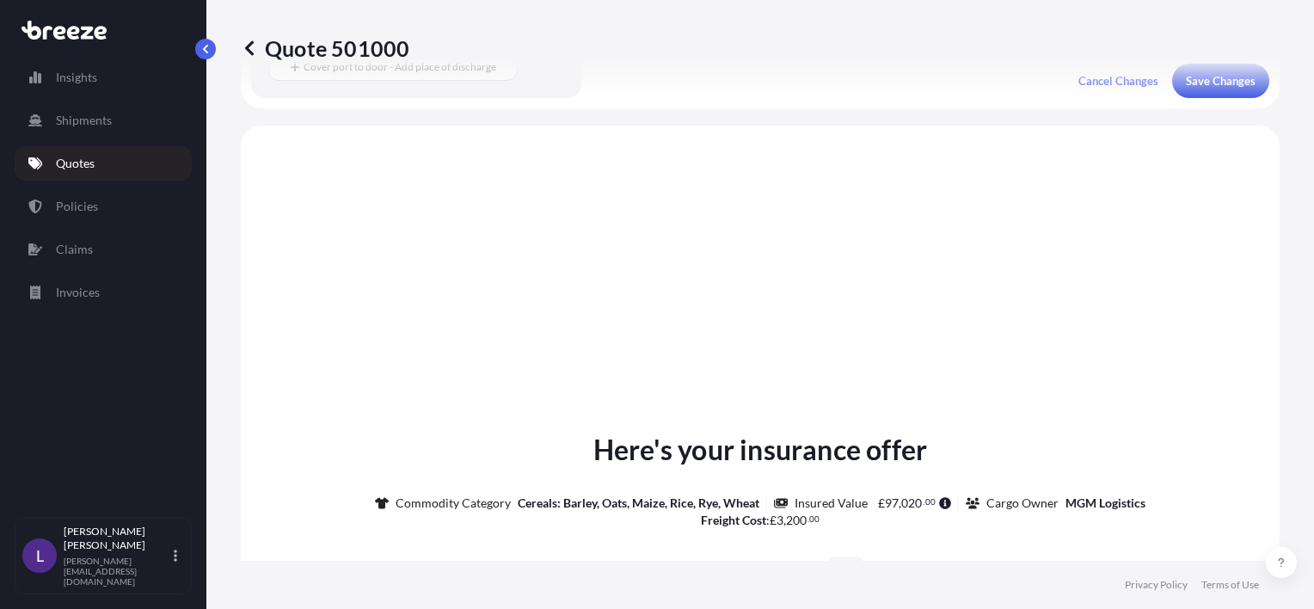
scroll to position [585, 0]
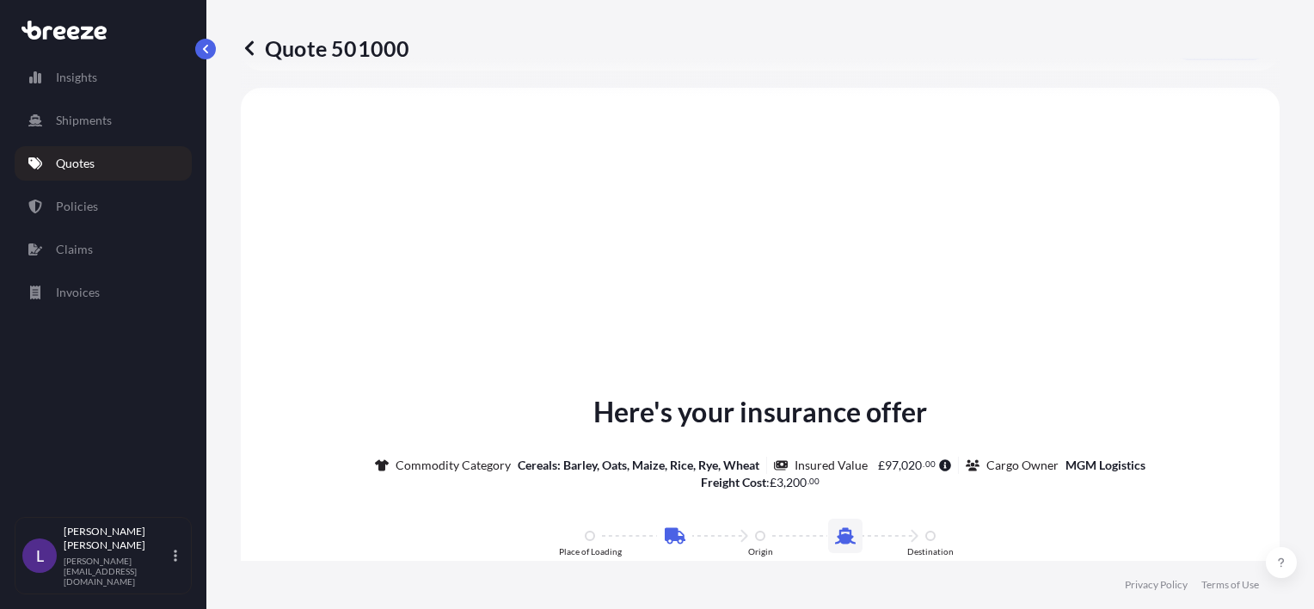
select select "Road"
select select "Sea"
select select "1"
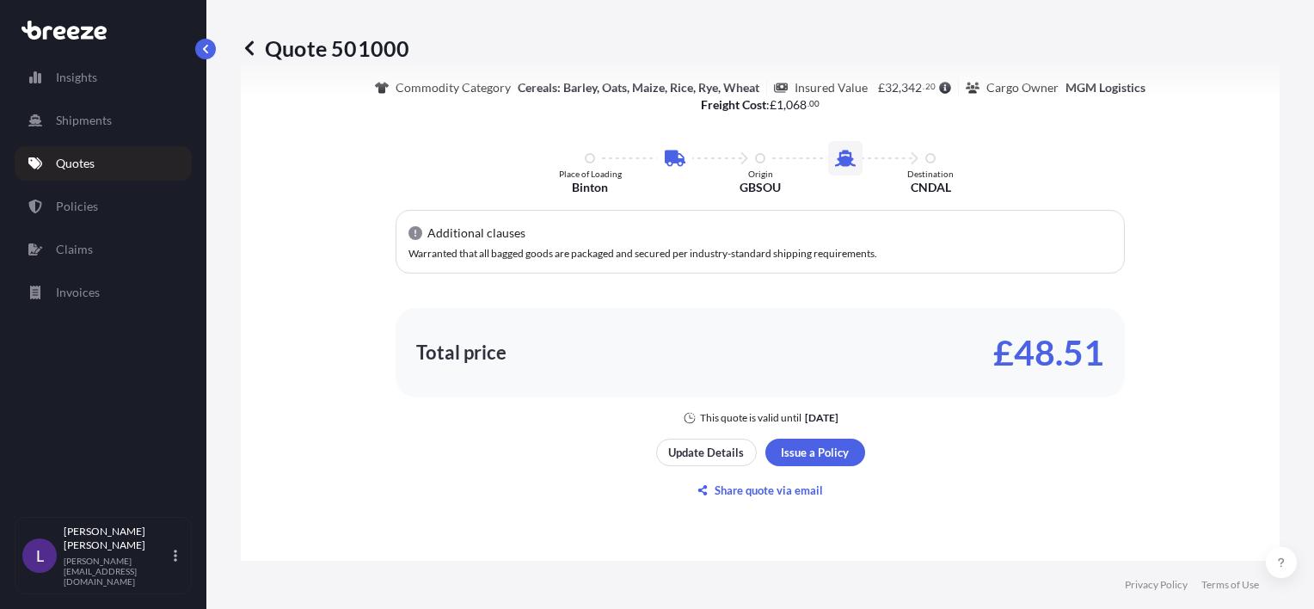
scroll to position [1101, 0]
